Goal: Transaction & Acquisition: Purchase product/service

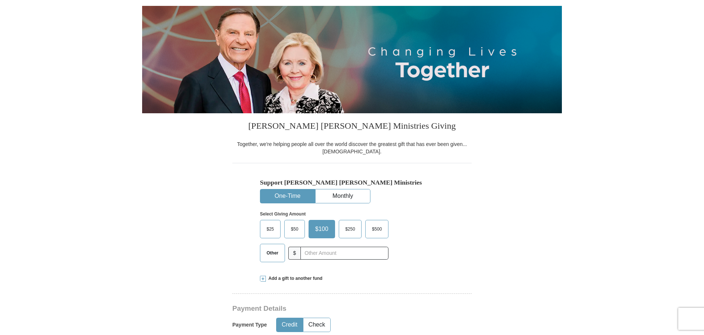
scroll to position [74, 0]
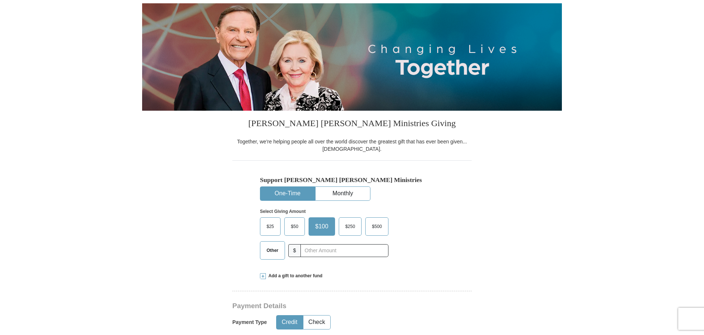
click at [269, 253] on span "Other" at bounding box center [272, 250] width 19 height 11
click at [0, 0] on input "Other" at bounding box center [0, 0] width 0 height 0
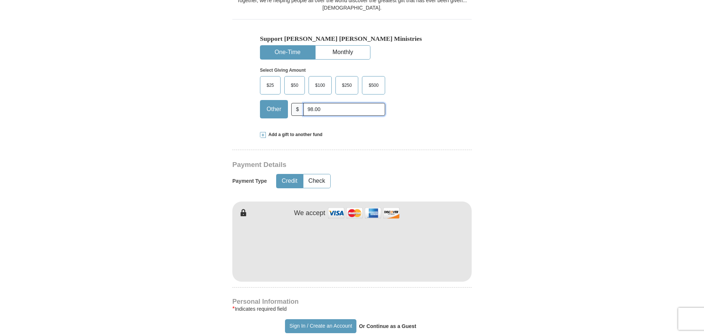
scroll to position [258, 0]
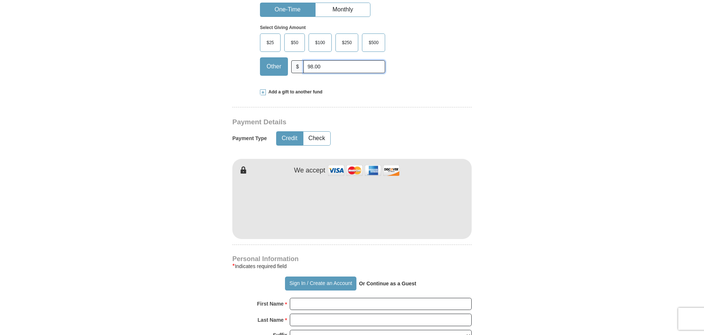
type input "98.00"
click at [522, 226] on form "Already have an account? Sign in for faster giving. Don't have an account? Crea…" at bounding box center [352, 223] width 420 height 903
click at [295, 305] on input "First Name *" at bounding box center [381, 304] width 182 height 13
type input "[PERSON_NAME]"
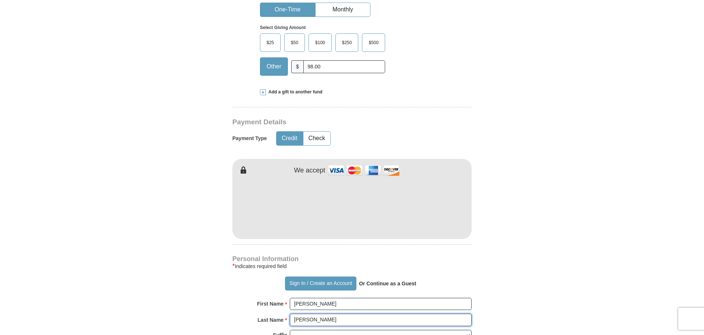
type input "[PERSON_NAME]"
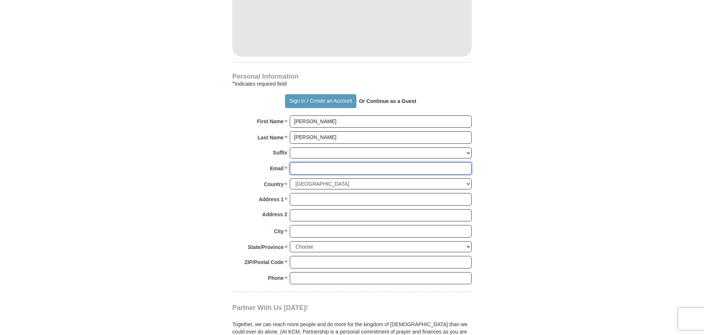
scroll to position [441, 0]
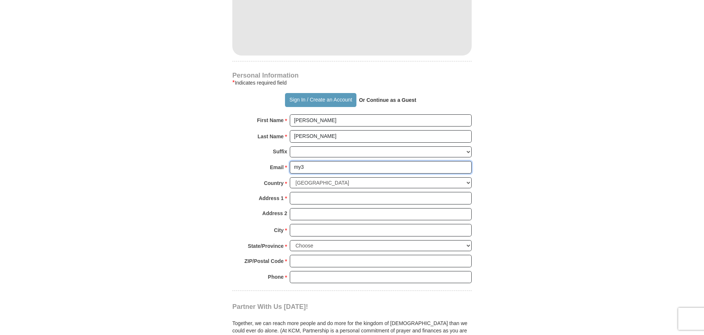
type input "[EMAIL_ADDRESS][DOMAIN_NAME]"
type input "[STREET_ADDRESS]"
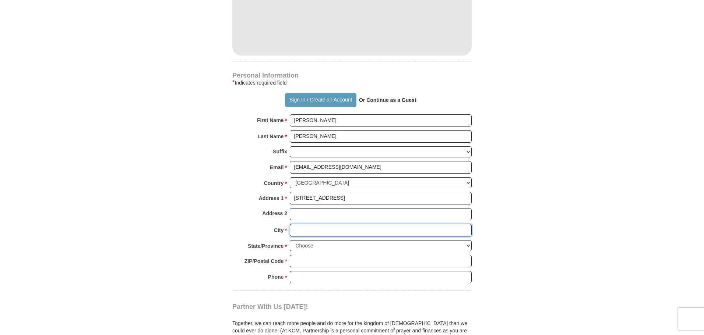
type input "TEMECULA"
select select "CA"
type input "92591-4511"
type input "9517648046"
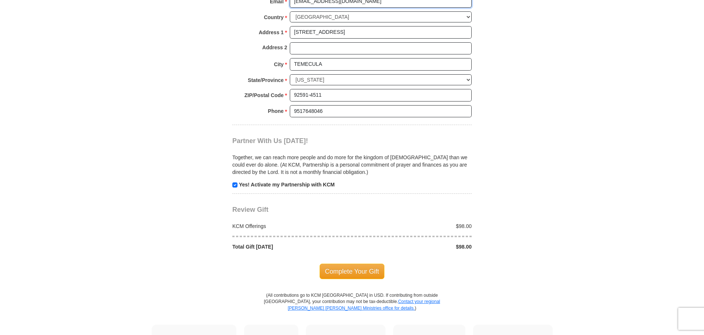
scroll to position [625, 0]
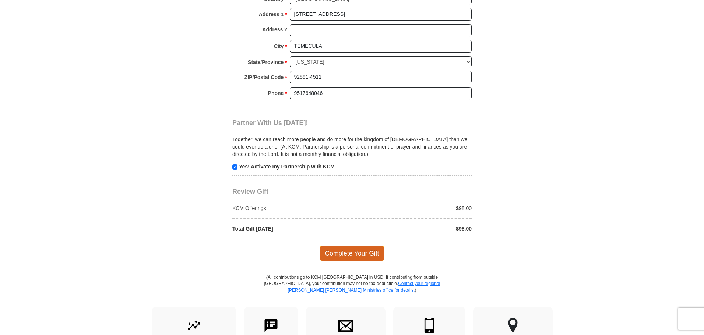
click at [339, 254] on span "Complete Your Gift" at bounding box center [351, 253] width 65 height 15
